Goal: Communication & Community: Answer question/provide support

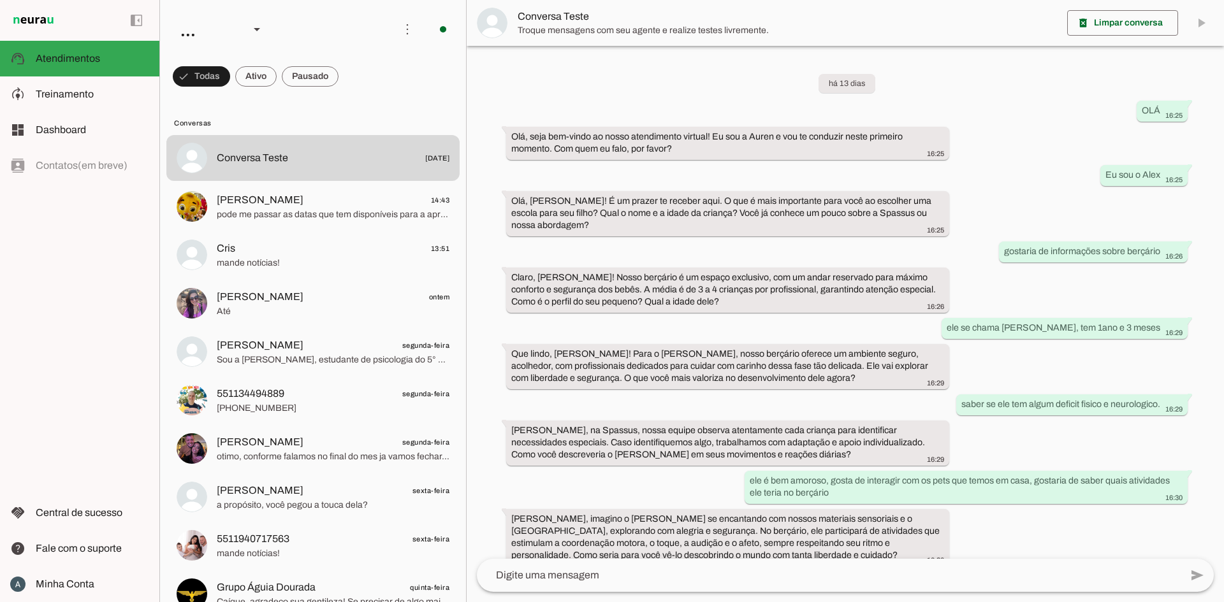
scroll to position [182, 0]
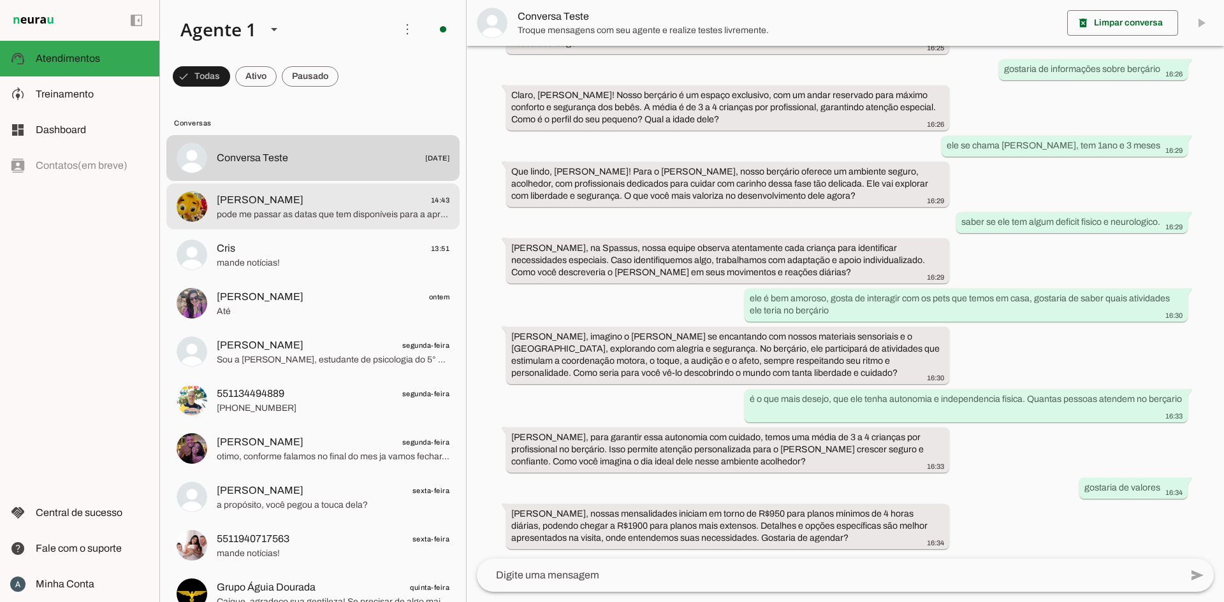
click at [319, 192] on span "[PERSON_NAME] 14:43" at bounding box center [333, 200] width 233 height 16
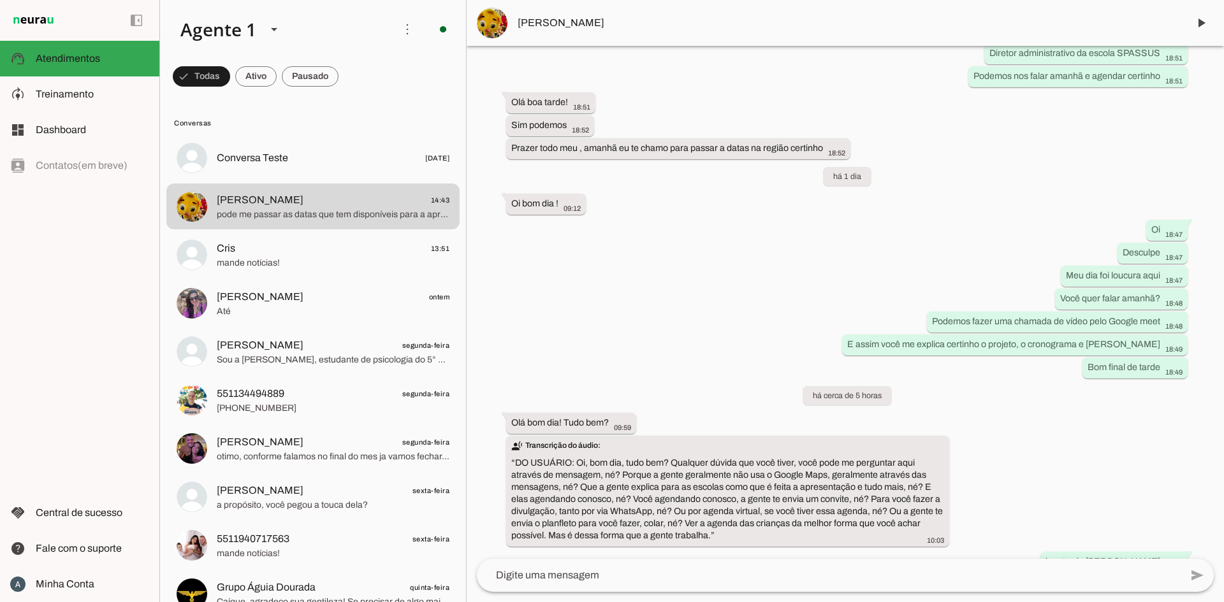
scroll to position [1071, 0]
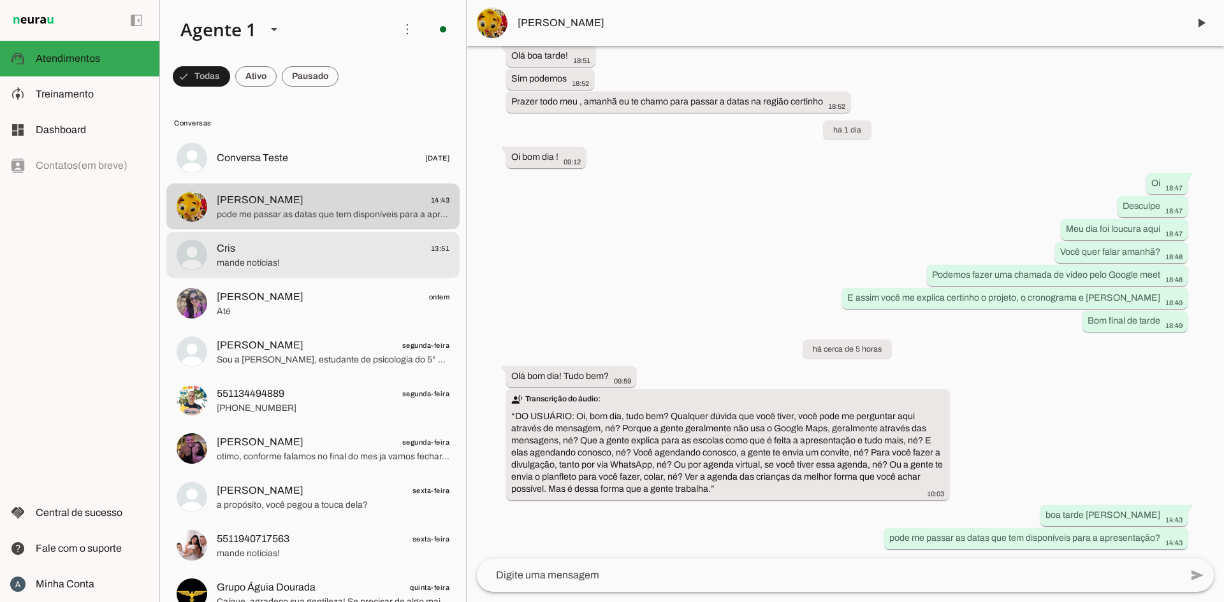
click at [305, 265] on span "mande notícias!" at bounding box center [333, 263] width 233 height 13
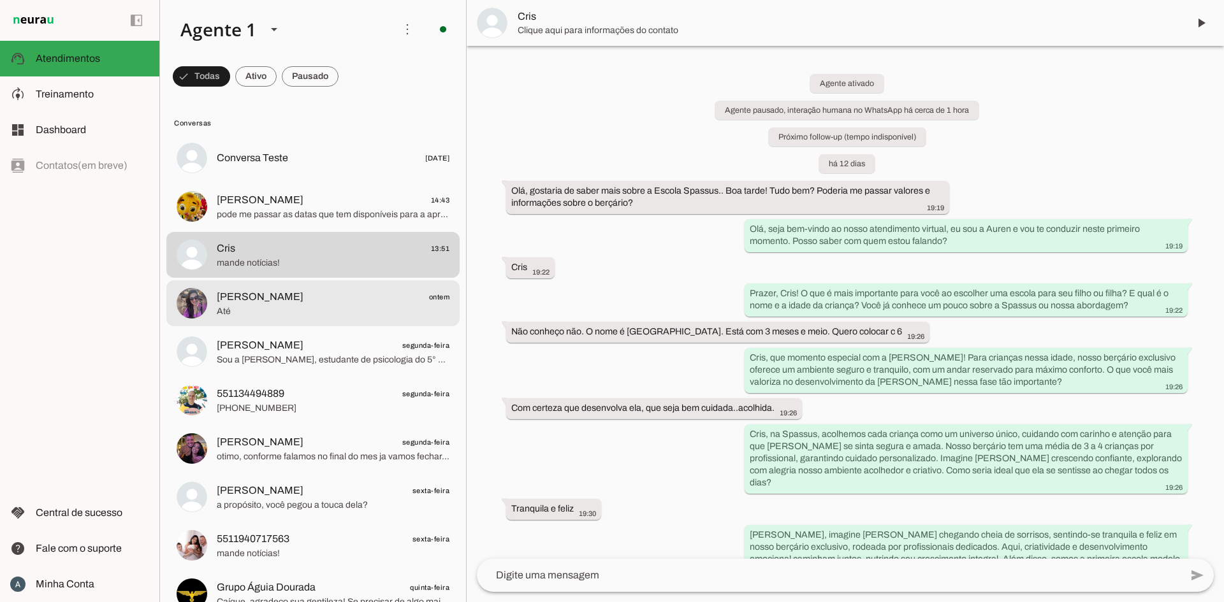
click at [291, 307] on span "Até" at bounding box center [333, 311] width 233 height 13
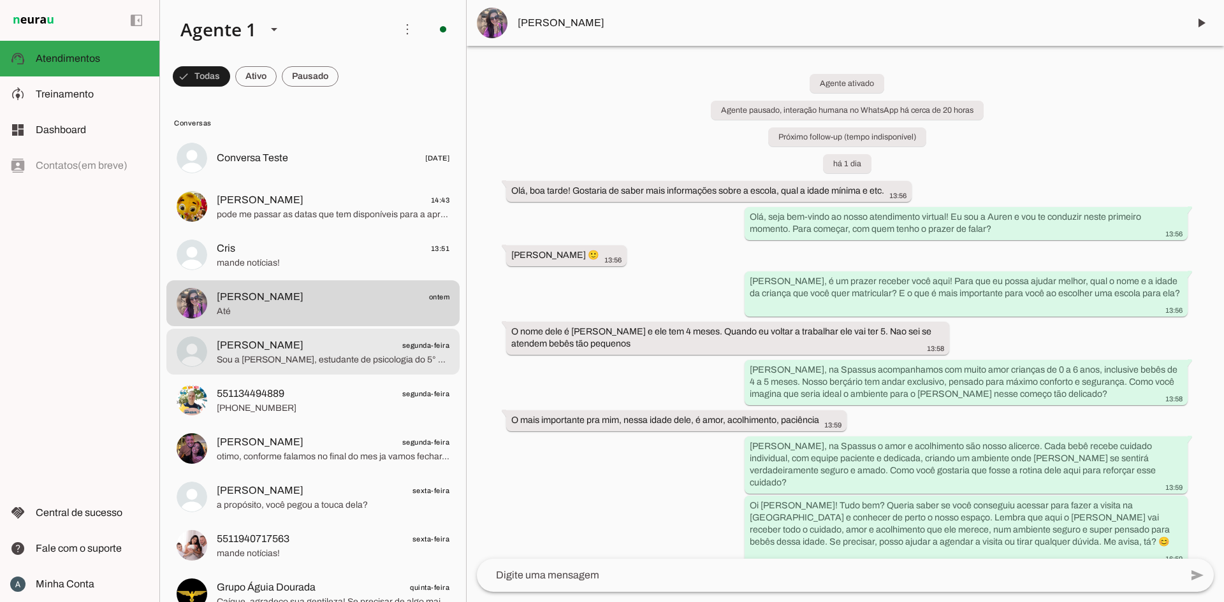
click at [310, 365] on span "Sou a [PERSON_NAME], estudante de psicologia do 5° semestre. Estou na fase do e…" at bounding box center [333, 360] width 233 height 13
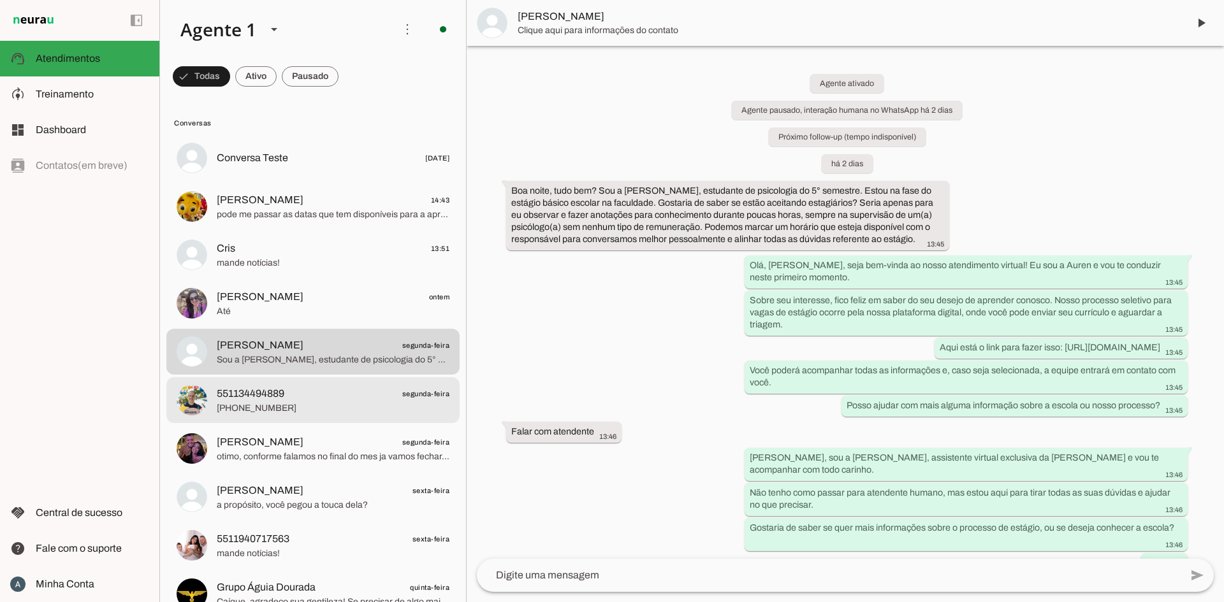
click at [288, 403] on span "[PHONE_NUMBER]" at bounding box center [333, 408] width 233 height 13
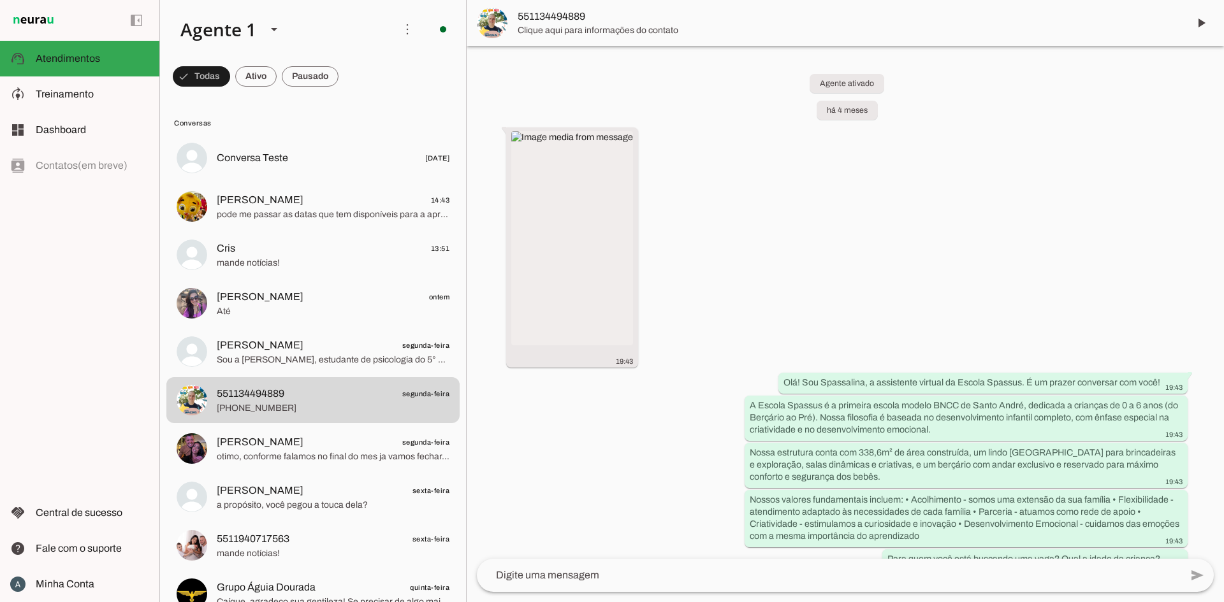
scroll to position [1846, 0]
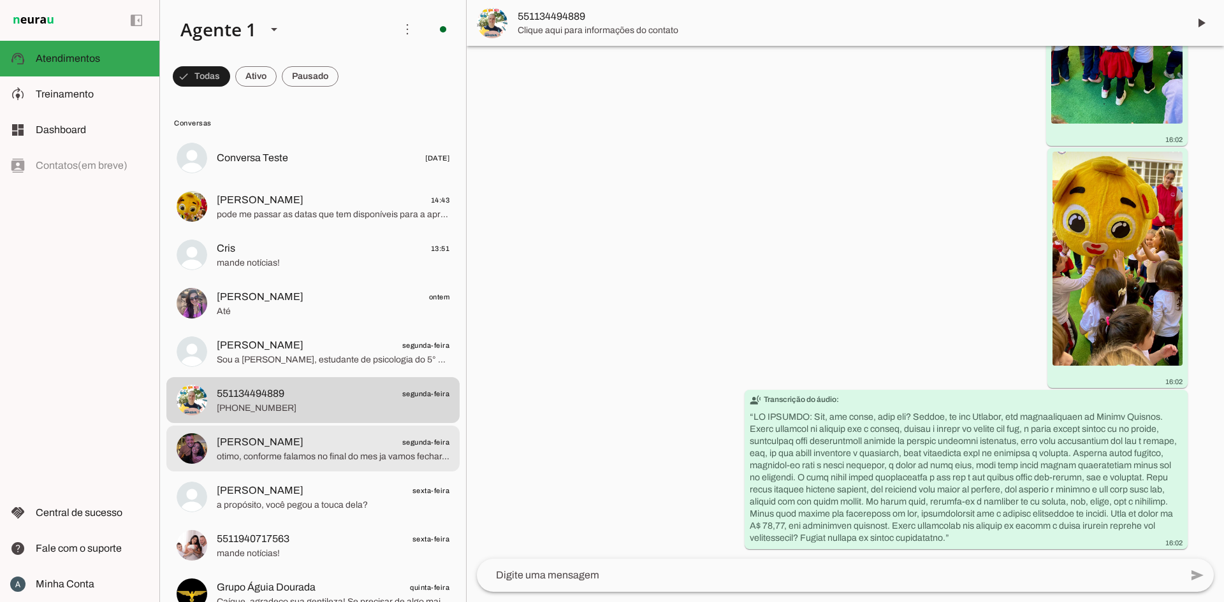
click at [274, 458] on span "otimo, conforme falamos no final do mes ja vamos fechar, duvida, alem da matric…" at bounding box center [333, 457] width 233 height 13
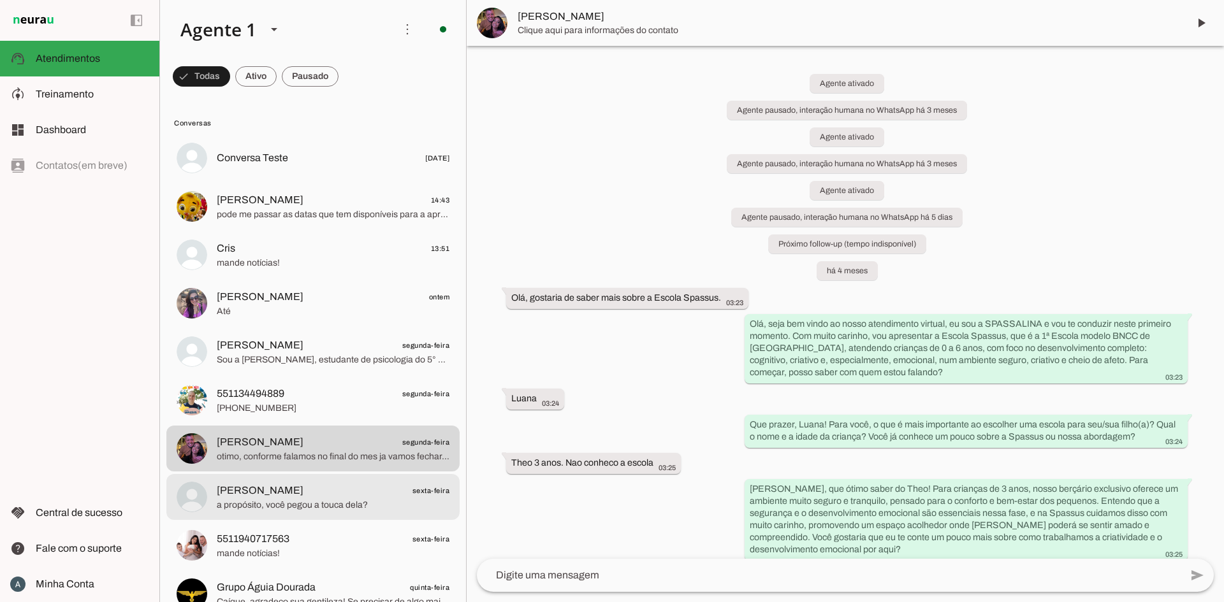
click at [301, 181] on md-item "[PERSON_NAME] sexta-feira a propósito, você pegou a touca dela?" at bounding box center [312, 158] width 293 height 46
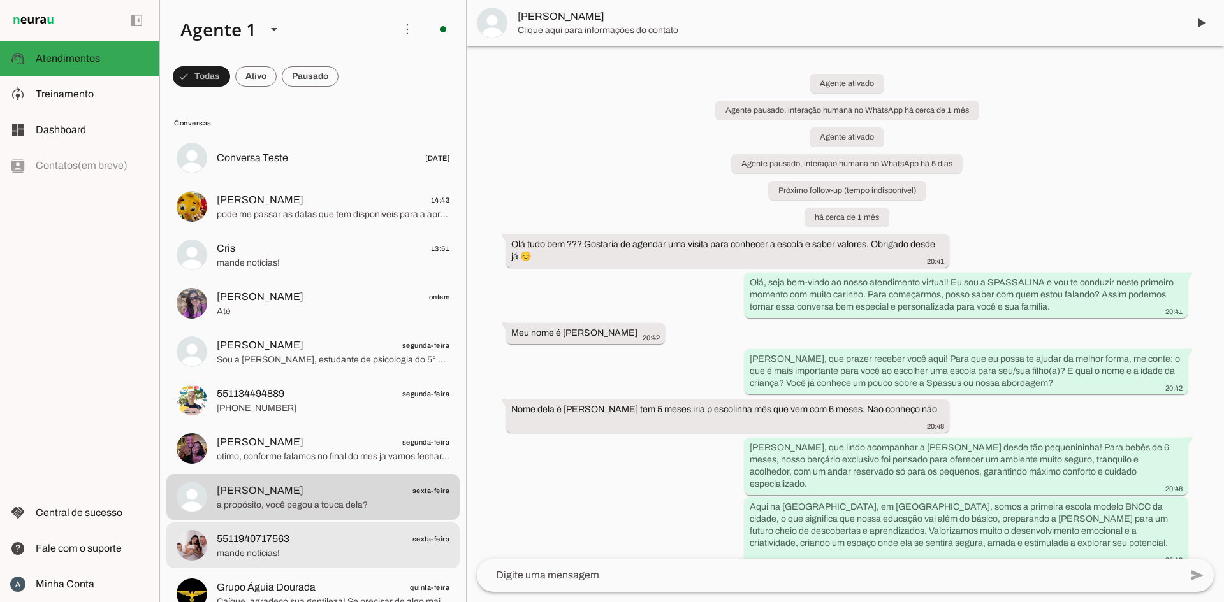
click at [300, 543] on span "5511940717563 sexta-feira" at bounding box center [333, 540] width 233 height 16
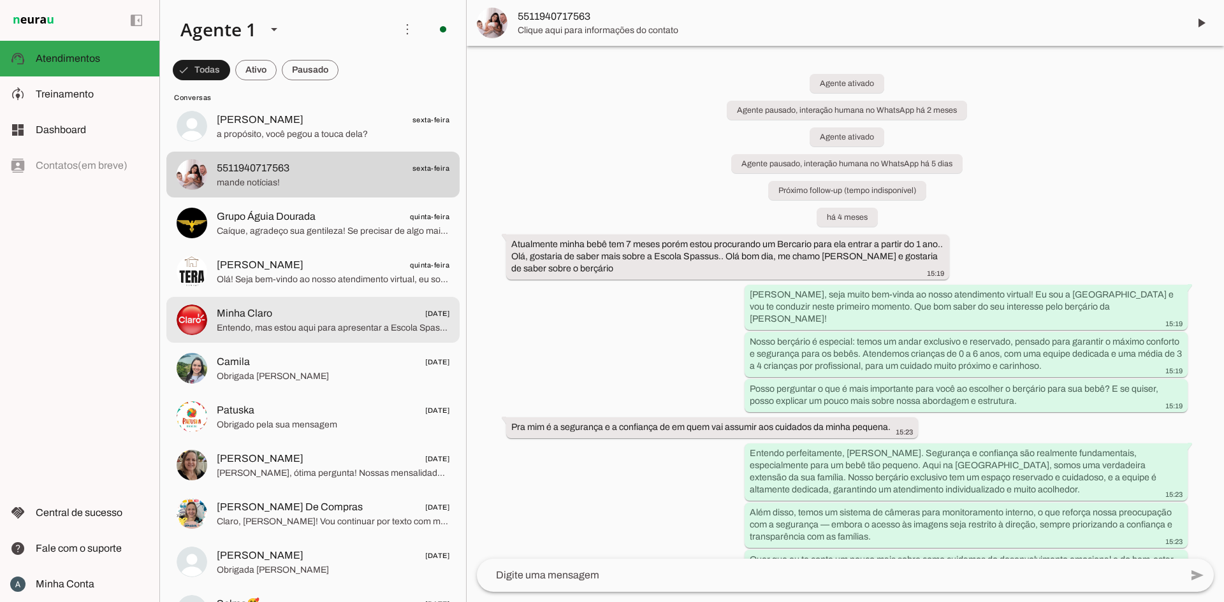
scroll to position [372, 0]
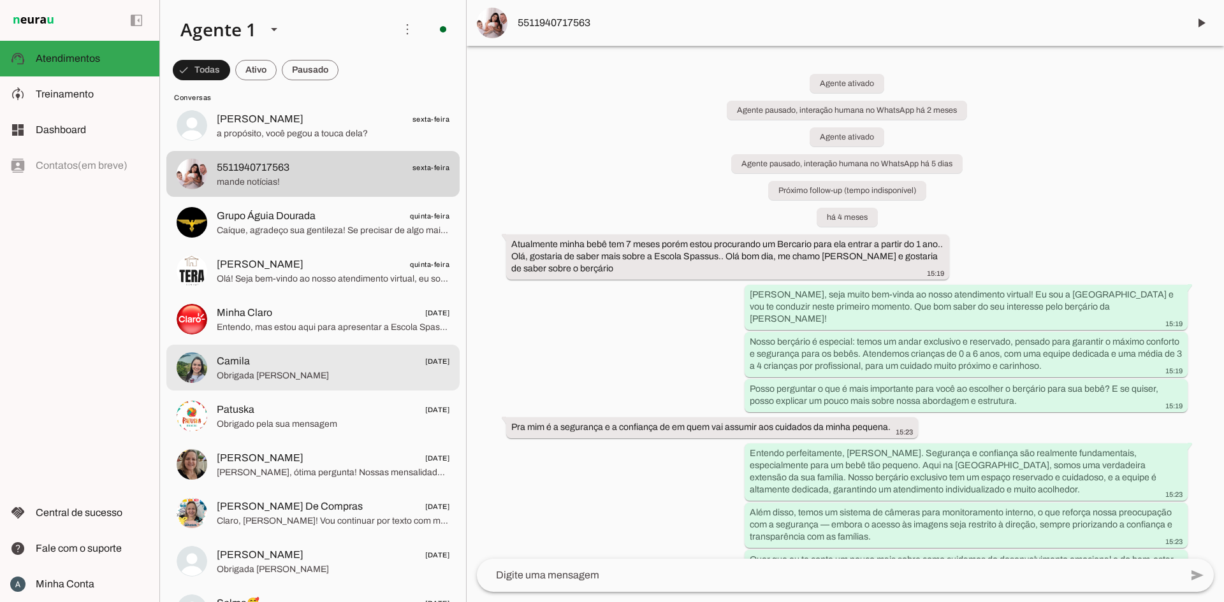
click at [344, 361] on span "Camila [DATE]" at bounding box center [333, 362] width 233 height 16
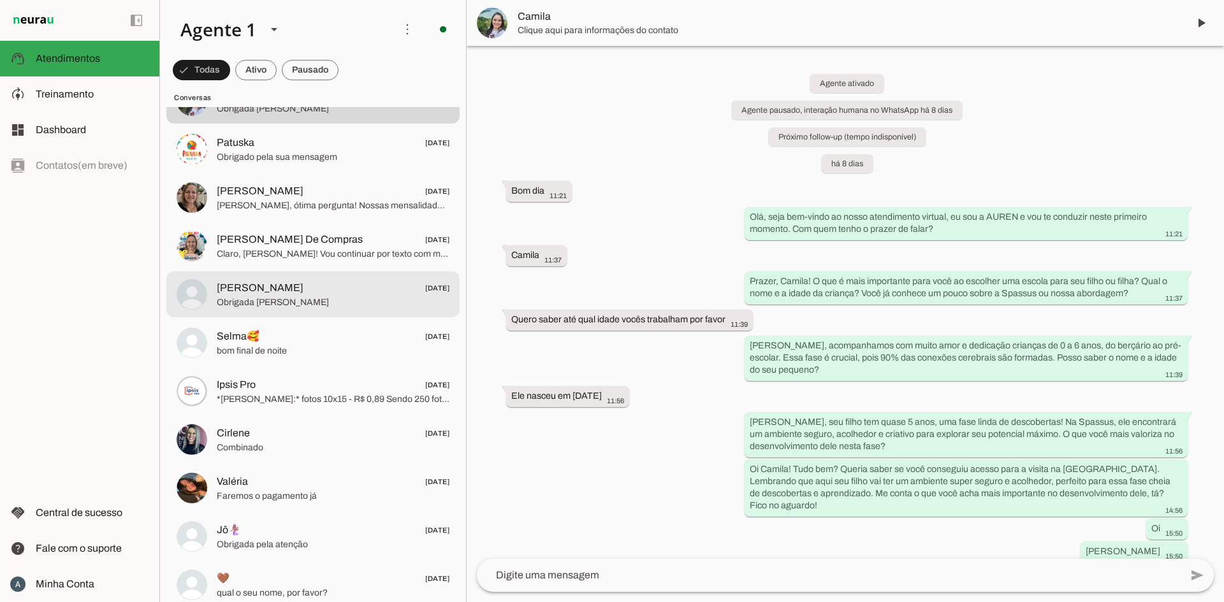
scroll to position [639, 0]
click at [357, 296] on span "Obrigada [PERSON_NAME]" at bounding box center [333, 302] width 233 height 13
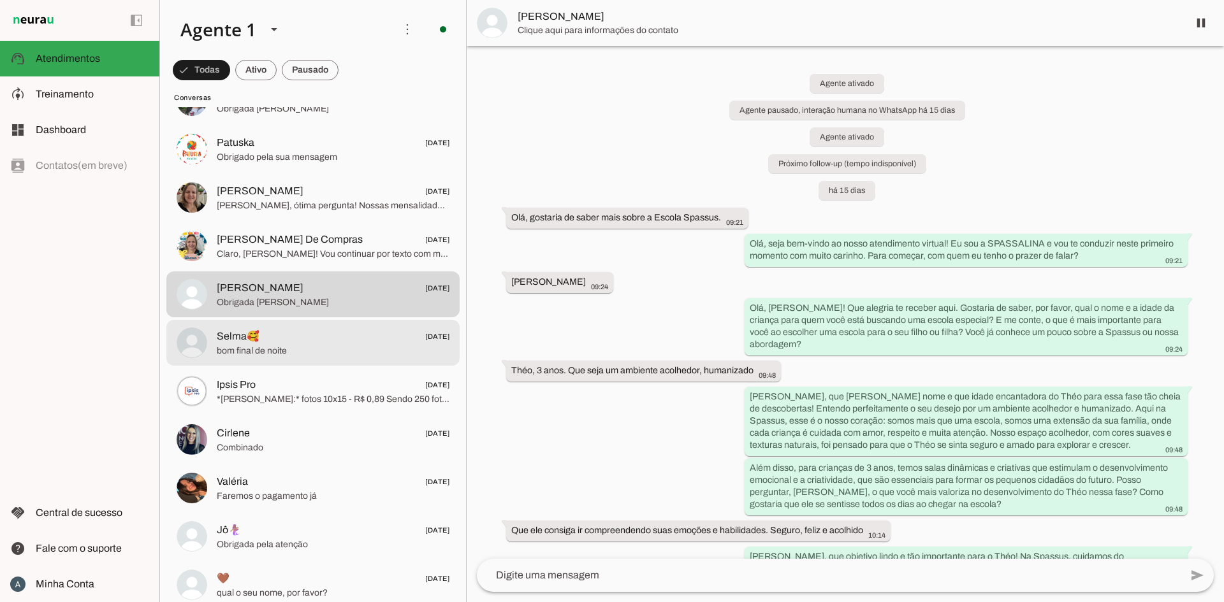
click at [333, 345] on span "bom final de noite" at bounding box center [333, 351] width 233 height 13
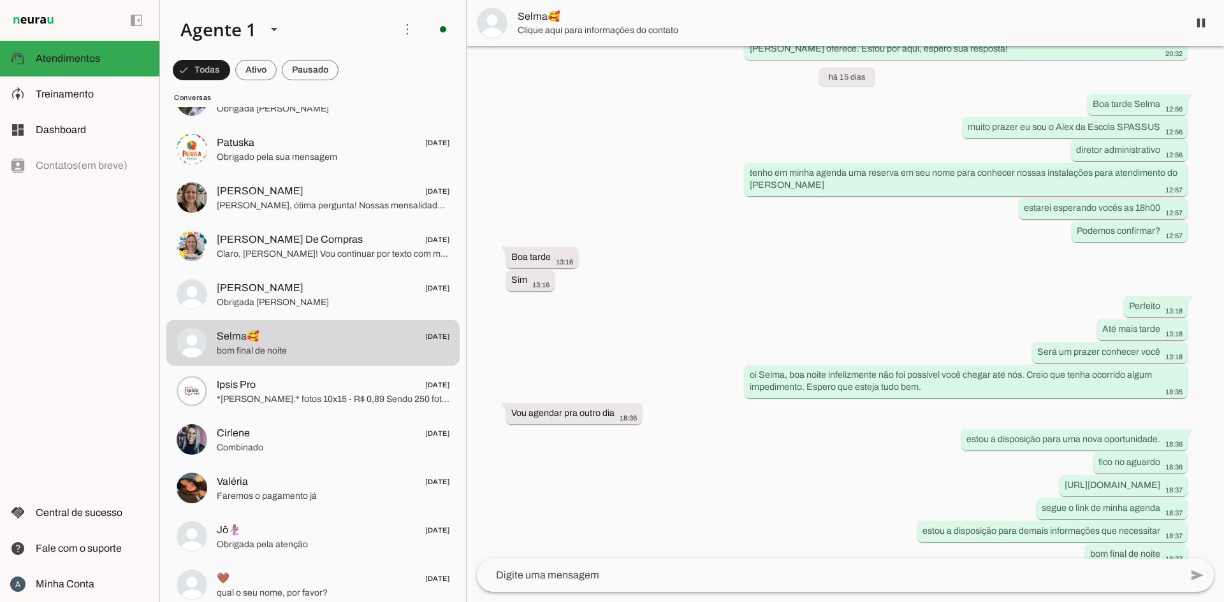
scroll to position [1036, 0]
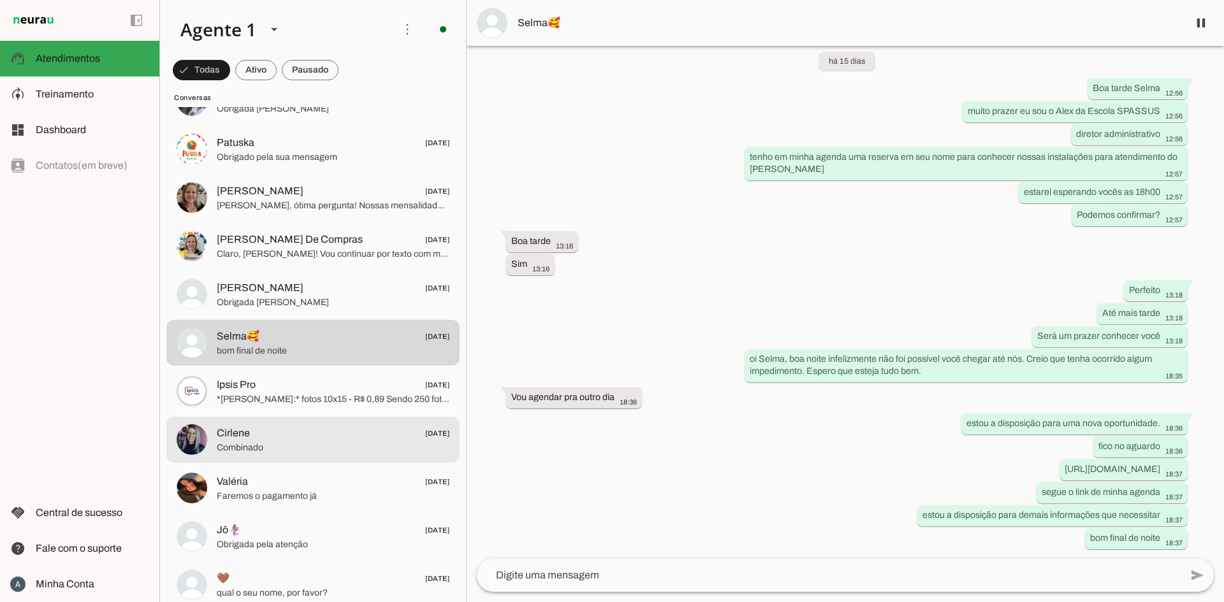
click at [307, 437] on span "Cirlene [DATE]" at bounding box center [333, 434] width 233 height 16
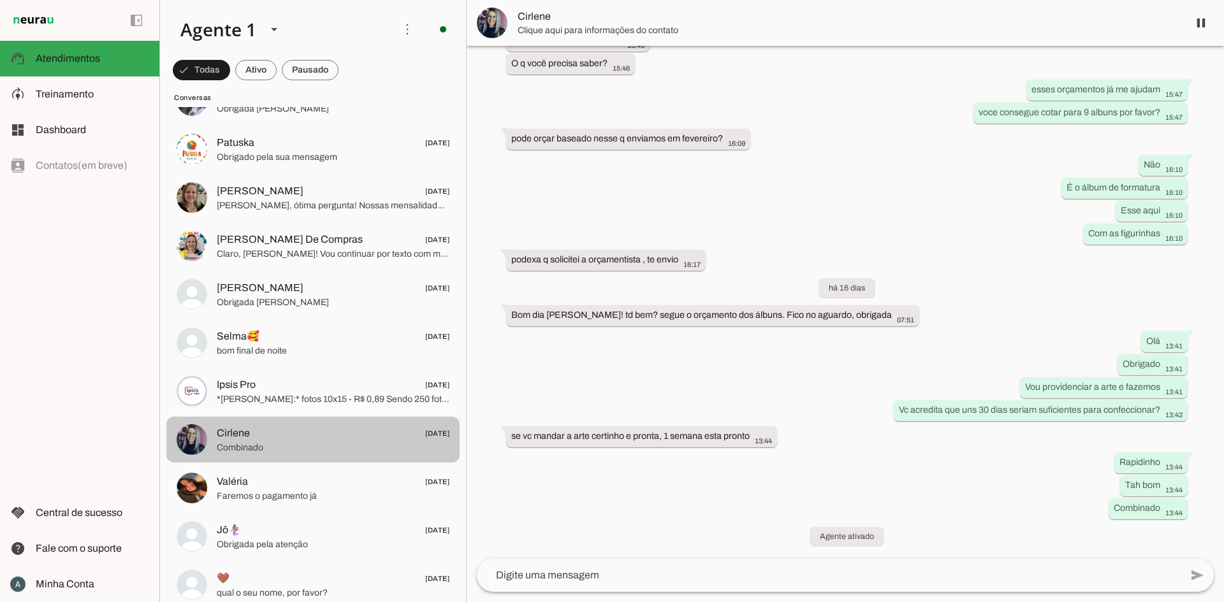
scroll to position [980, 0]
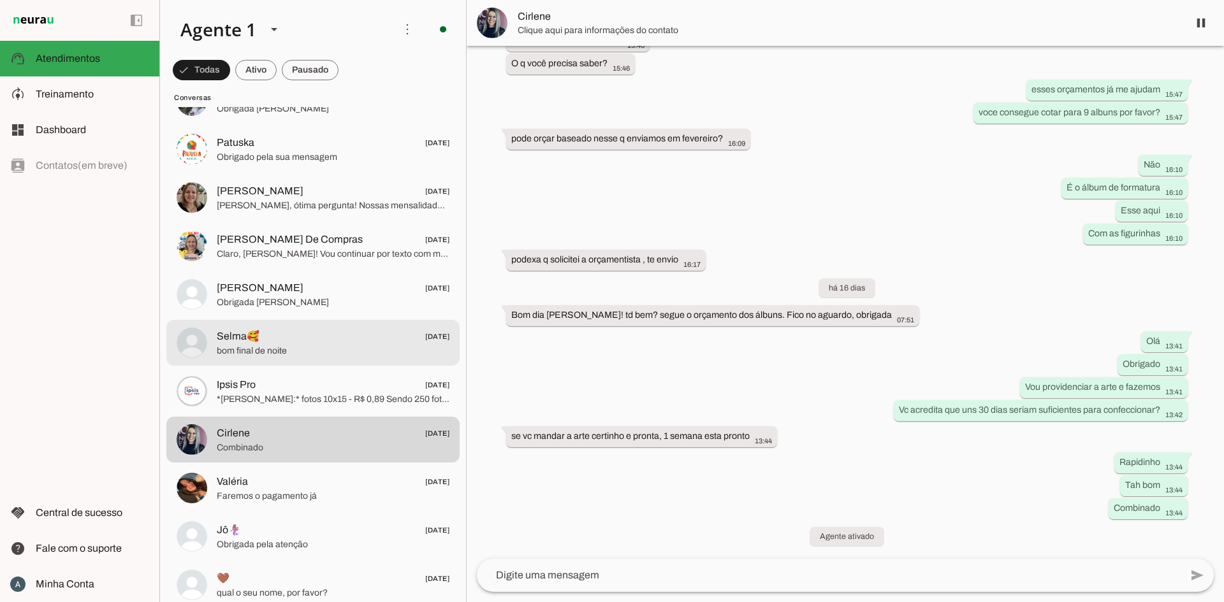
click at [268, 356] on span "bom final de noite" at bounding box center [333, 351] width 233 height 13
